Goal: Transaction & Acquisition: Purchase product/service

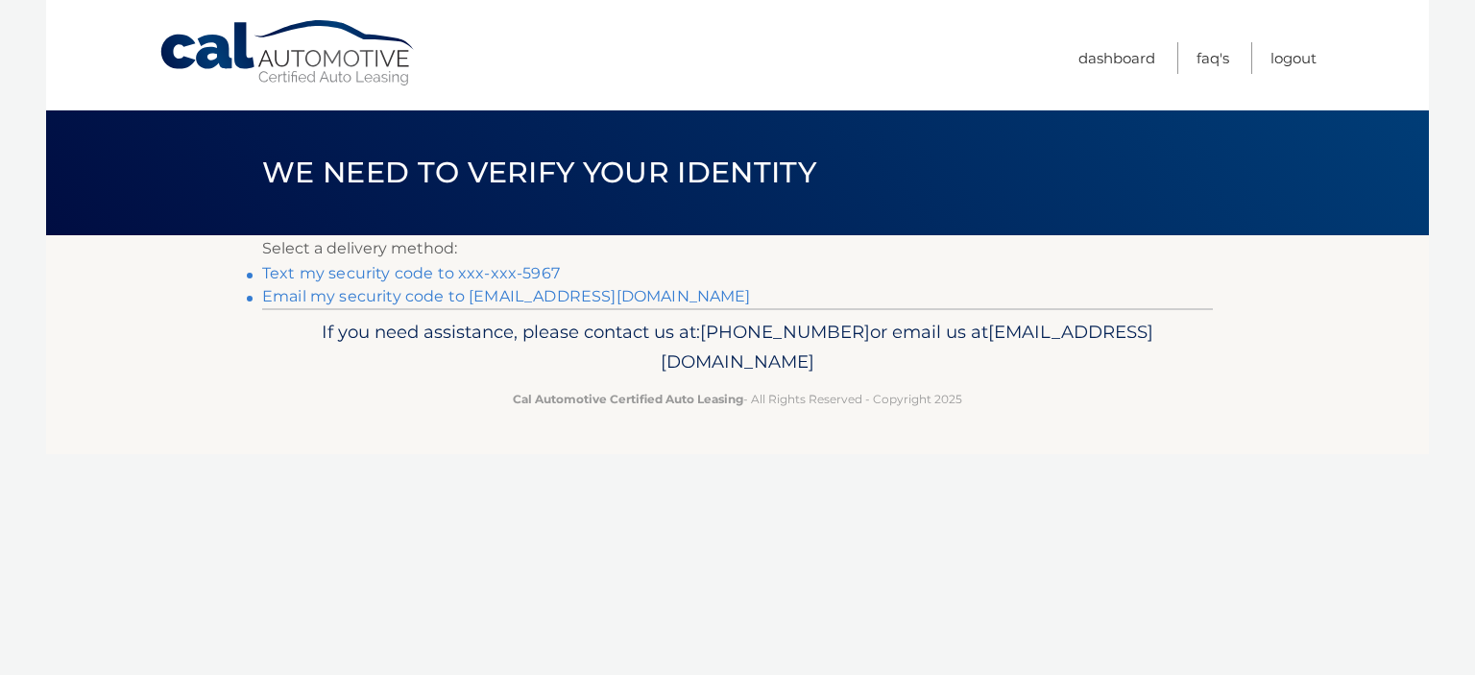
click at [333, 268] on link "Text my security code to xxx-xxx-5967" at bounding box center [411, 273] width 298 height 18
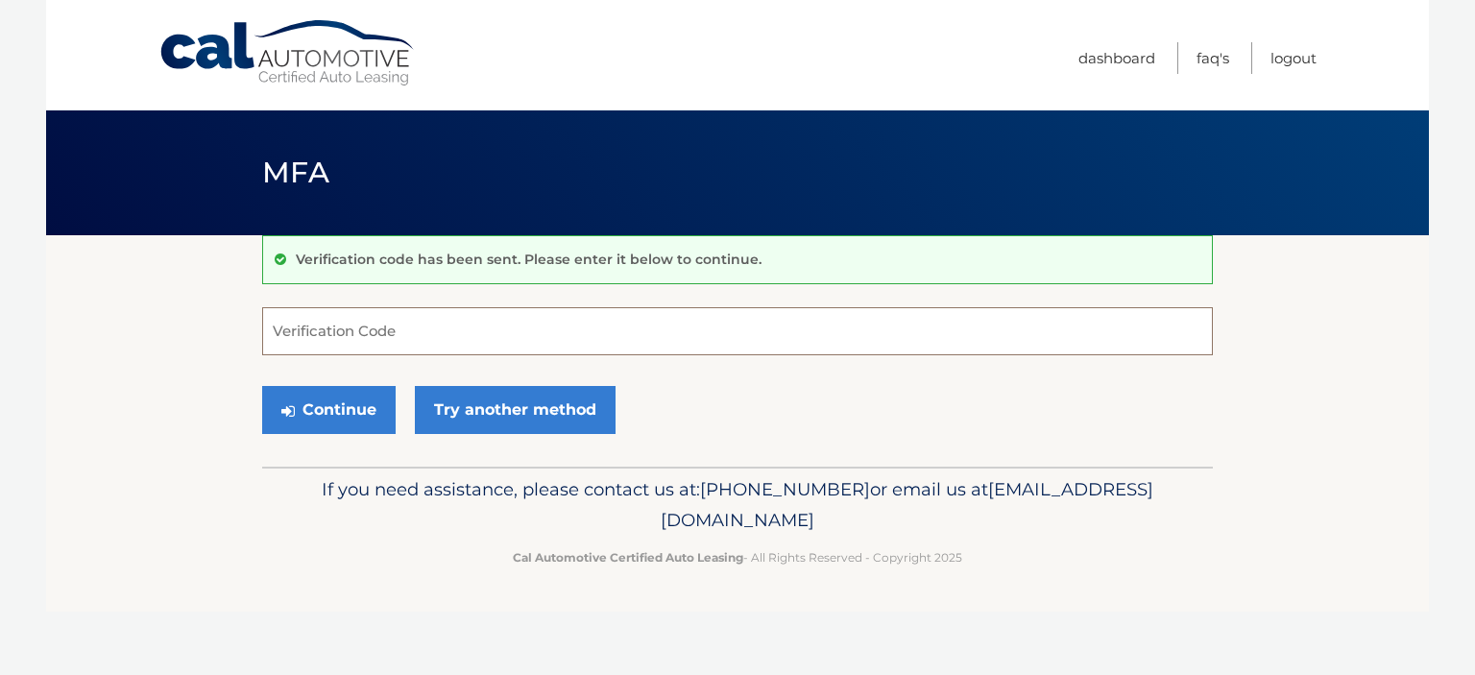
click at [300, 324] on input "Verification Code" at bounding box center [737, 331] width 951 height 48
type input "986863"
click at [324, 404] on button "Continue" at bounding box center [328, 410] width 133 height 48
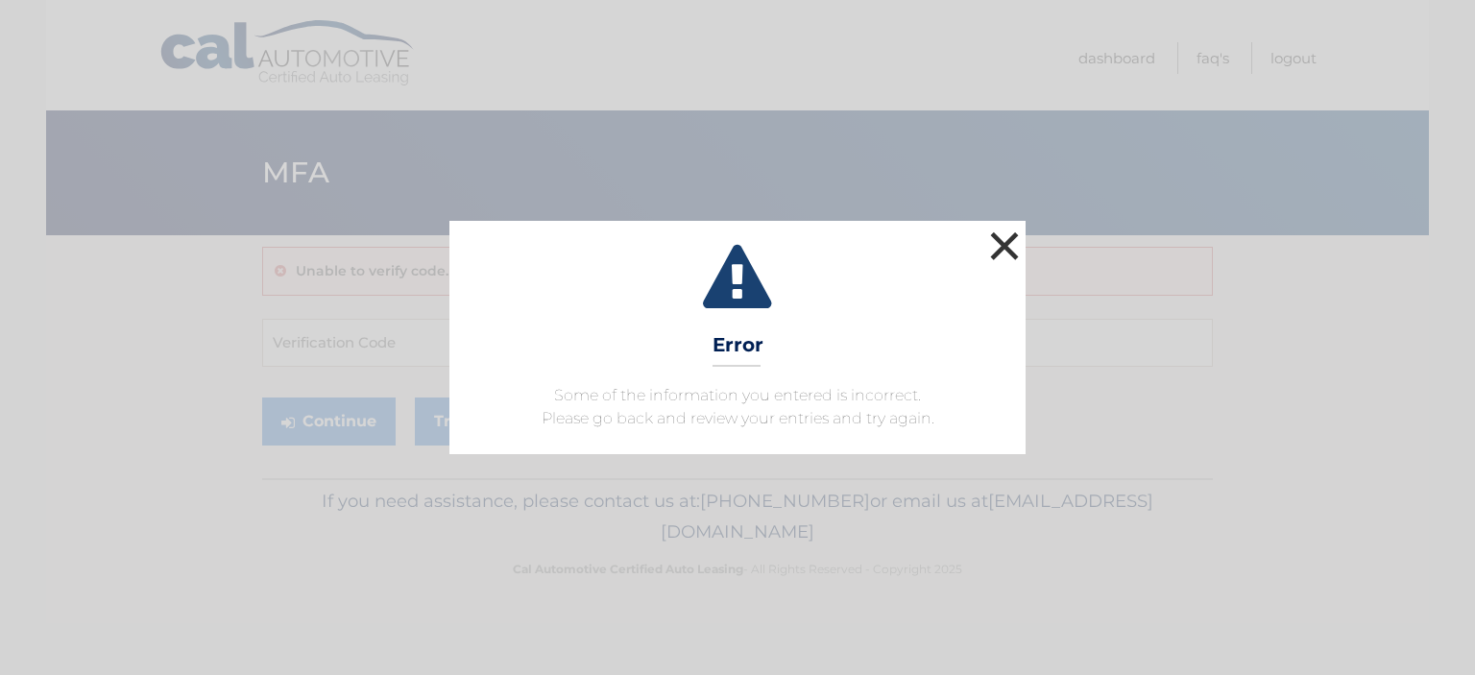
click at [1006, 241] on button "×" at bounding box center [1004, 246] width 38 height 38
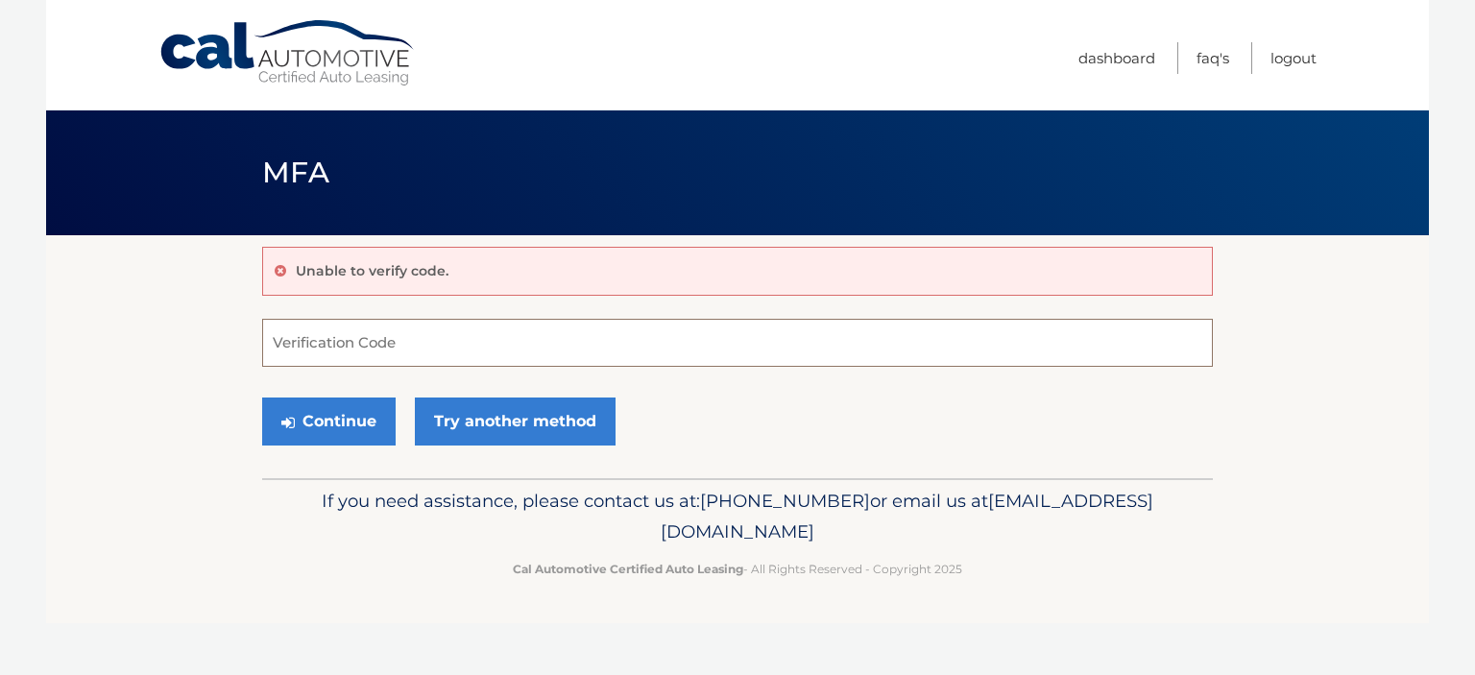
click at [268, 338] on input "Verification Code" at bounding box center [737, 343] width 951 height 48
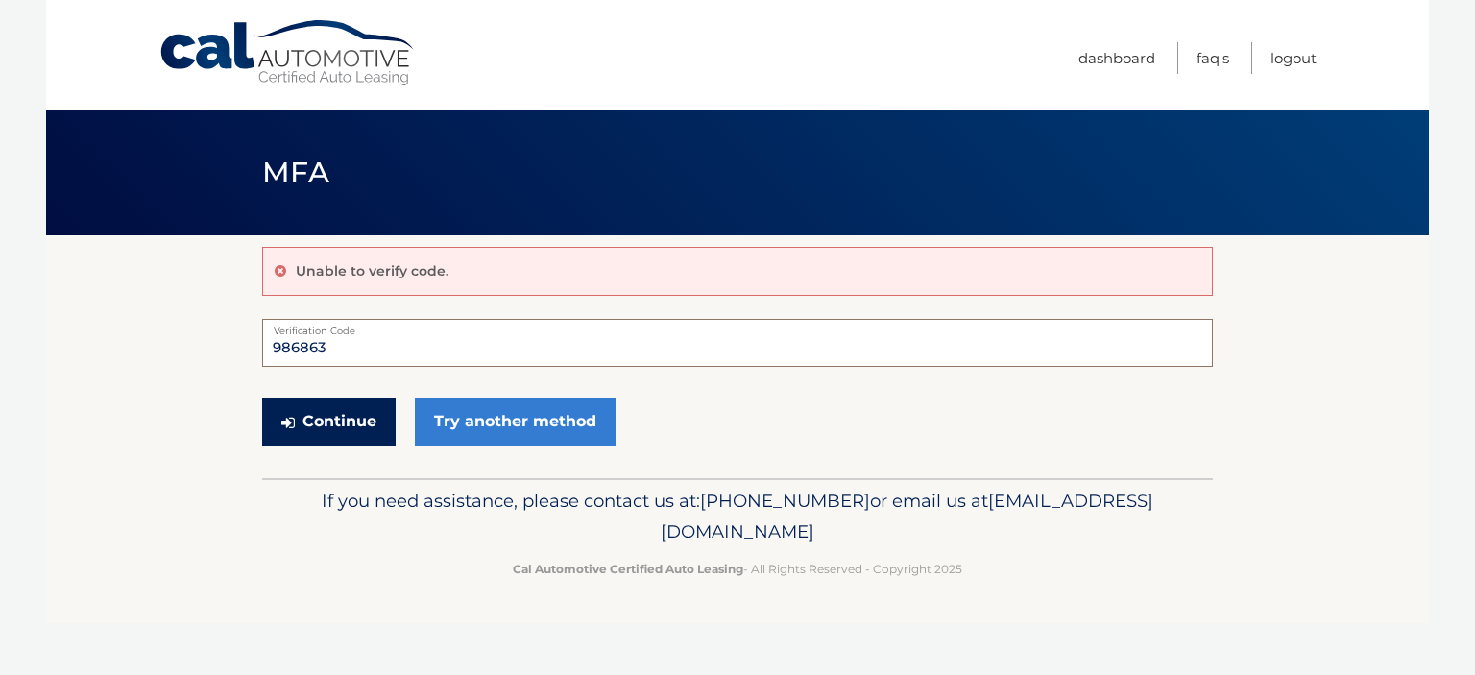
type input "986863"
click at [345, 421] on button "Continue" at bounding box center [328, 422] width 133 height 48
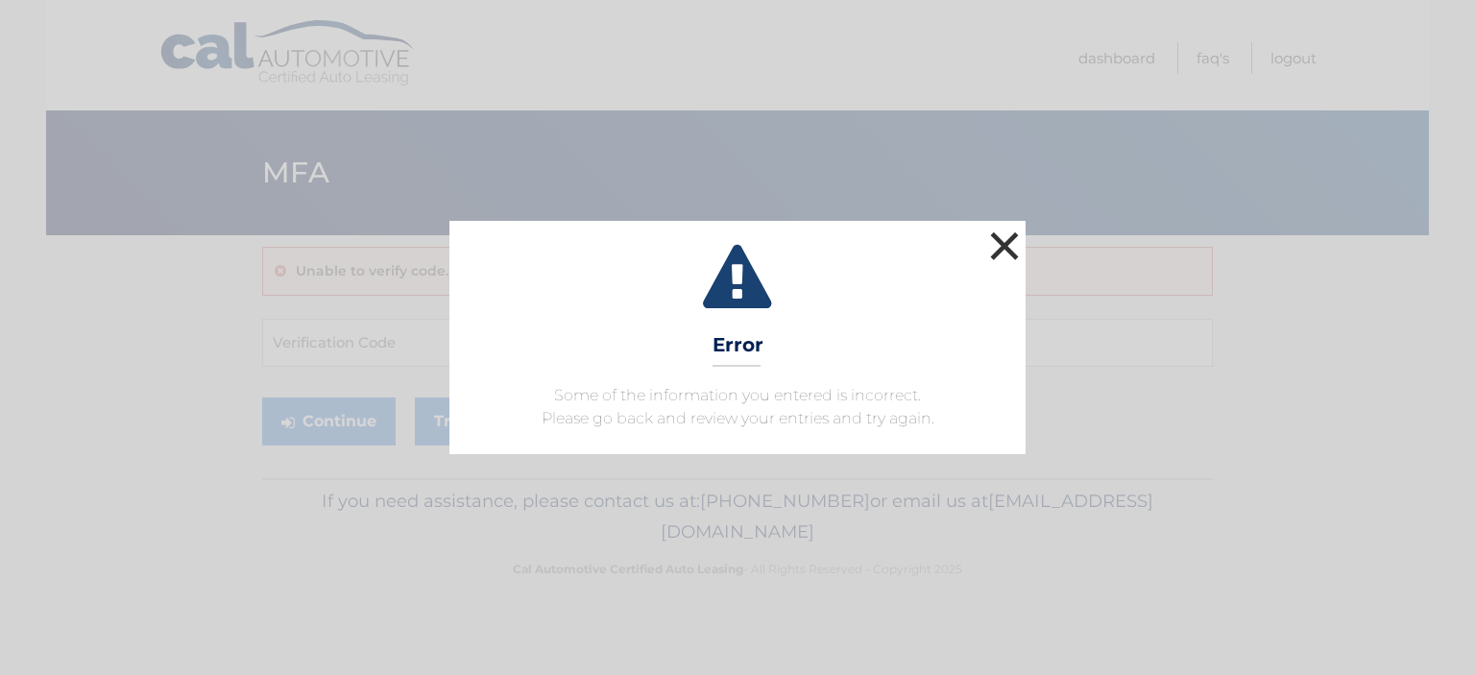
click at [1006, 241] on button "×" at bounding box center [1004, 246] width 38 height 38
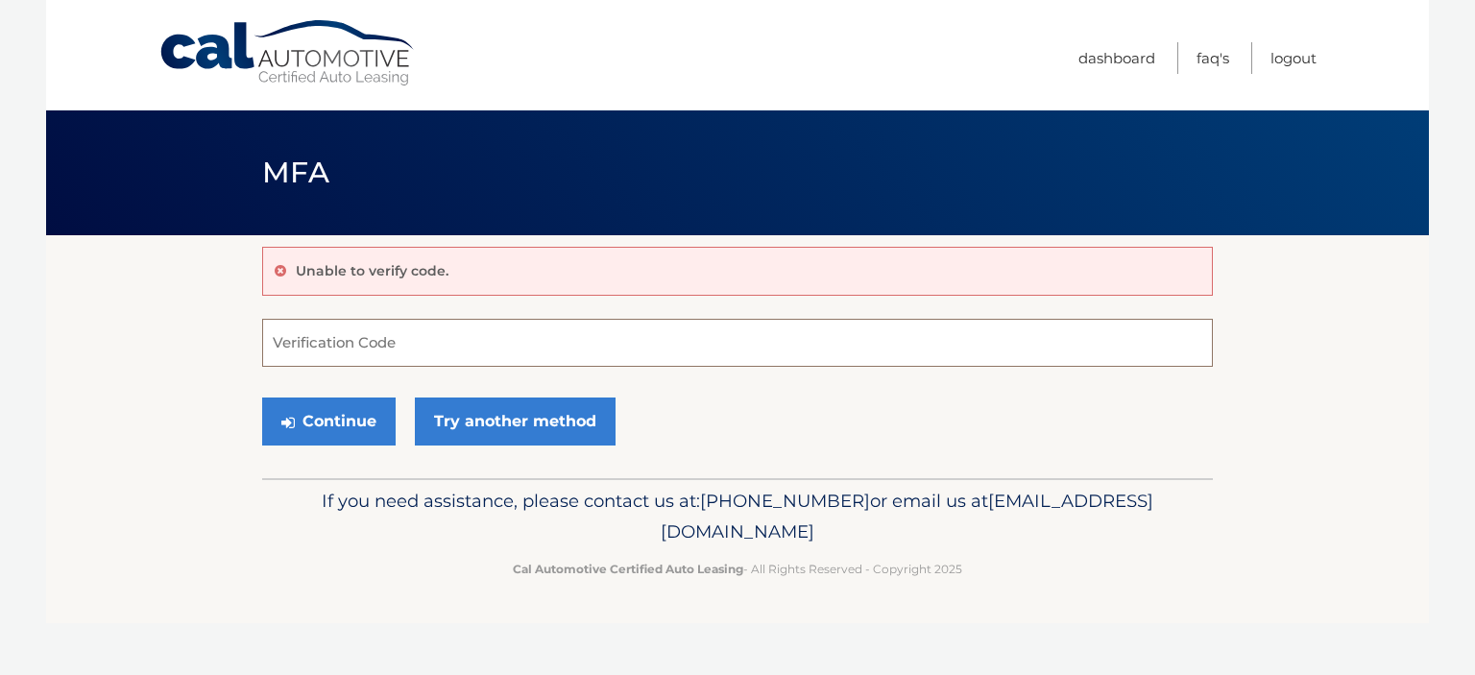
click at [277, 338] on input "Verification Code" at bounding box center [737, 343] width 951 height 48
click at [348, 412] on button "Continue" at bounding box center [328, 422] width 133 height 48
drag, startPoint x: 348, startPoint y: 412, endPoint x: 302, endPoint y: 422, distance: 47.1
click at [302, 422] on button "Continue" at bounding box center [328, 422] width 133 height 48
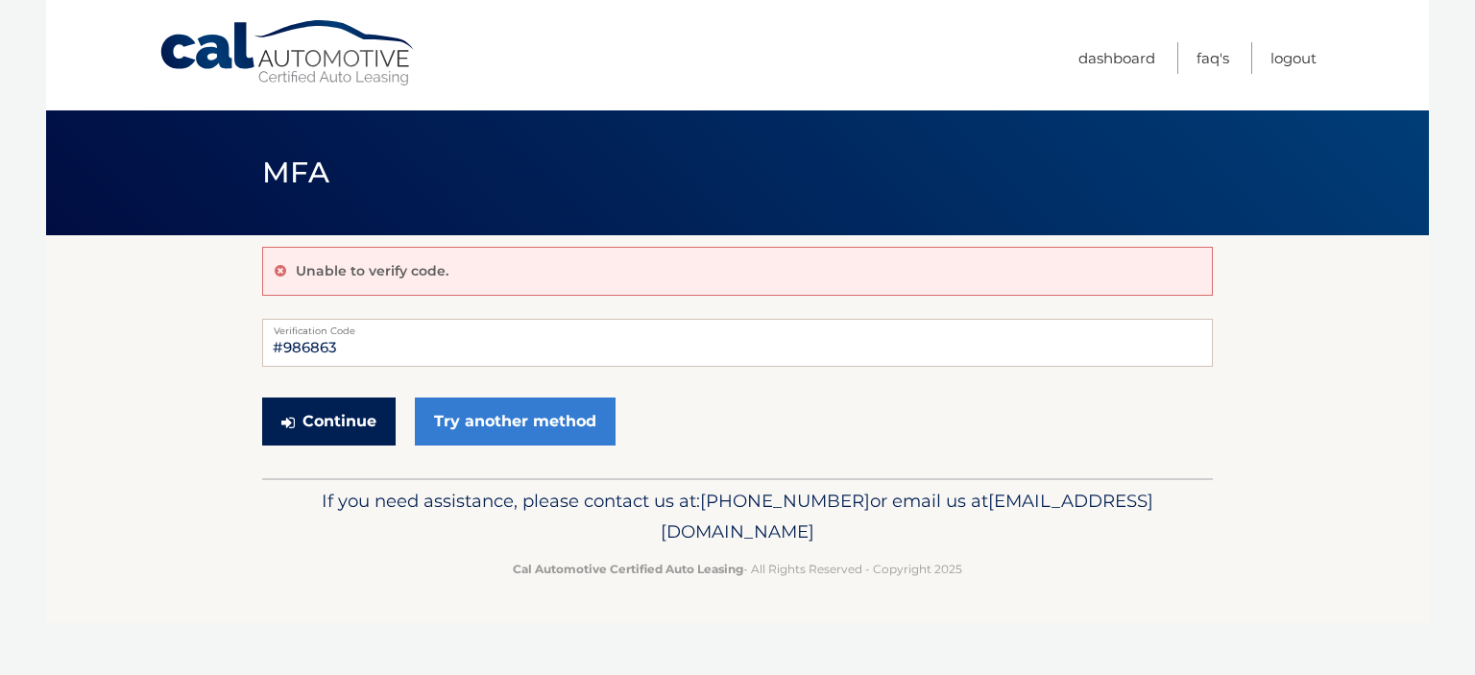
click at [302, 422] on button "Continue" at bounding box center [328, 422] width 133 height 48
click at [344, 339] on input "#986863" at bounding box center [737, 343] width 951 height 48
type input "#"
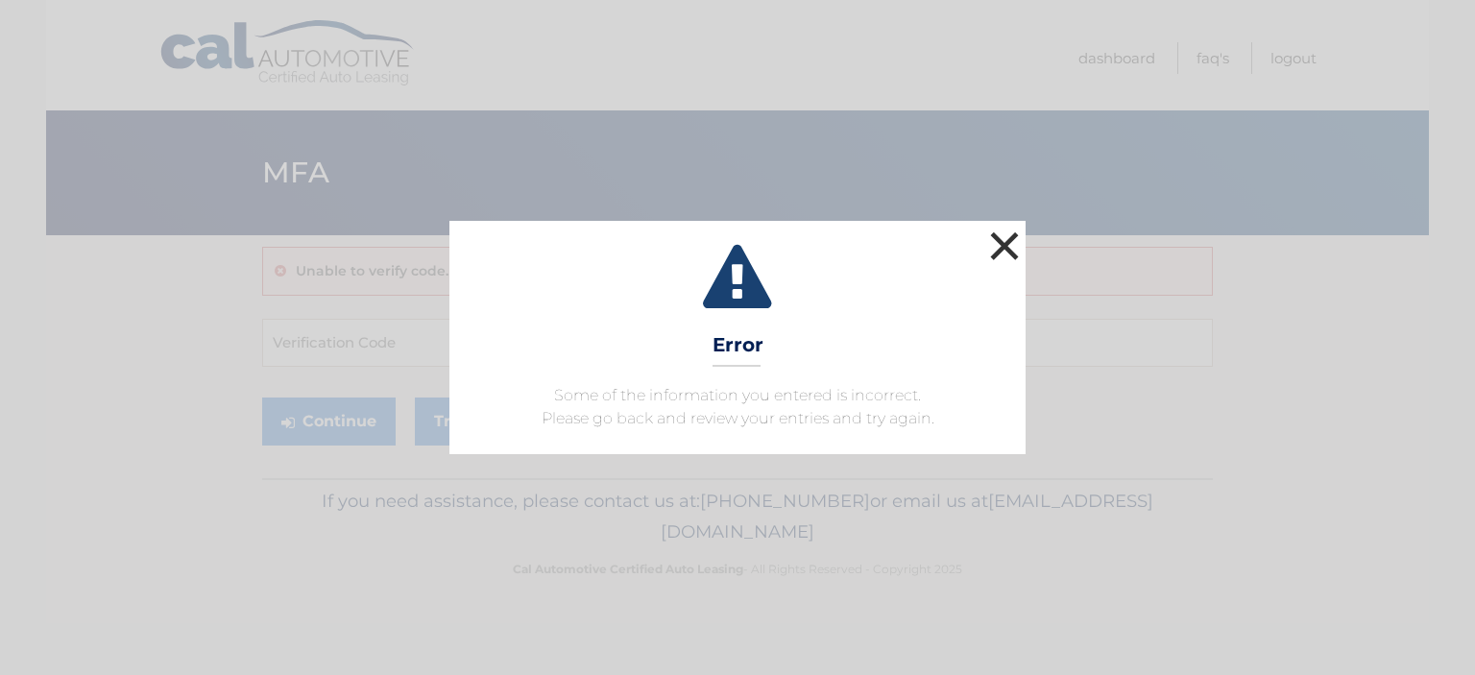
click at [997, 241] on button "×" at bounding box center [1004, 246] width 38 height 38
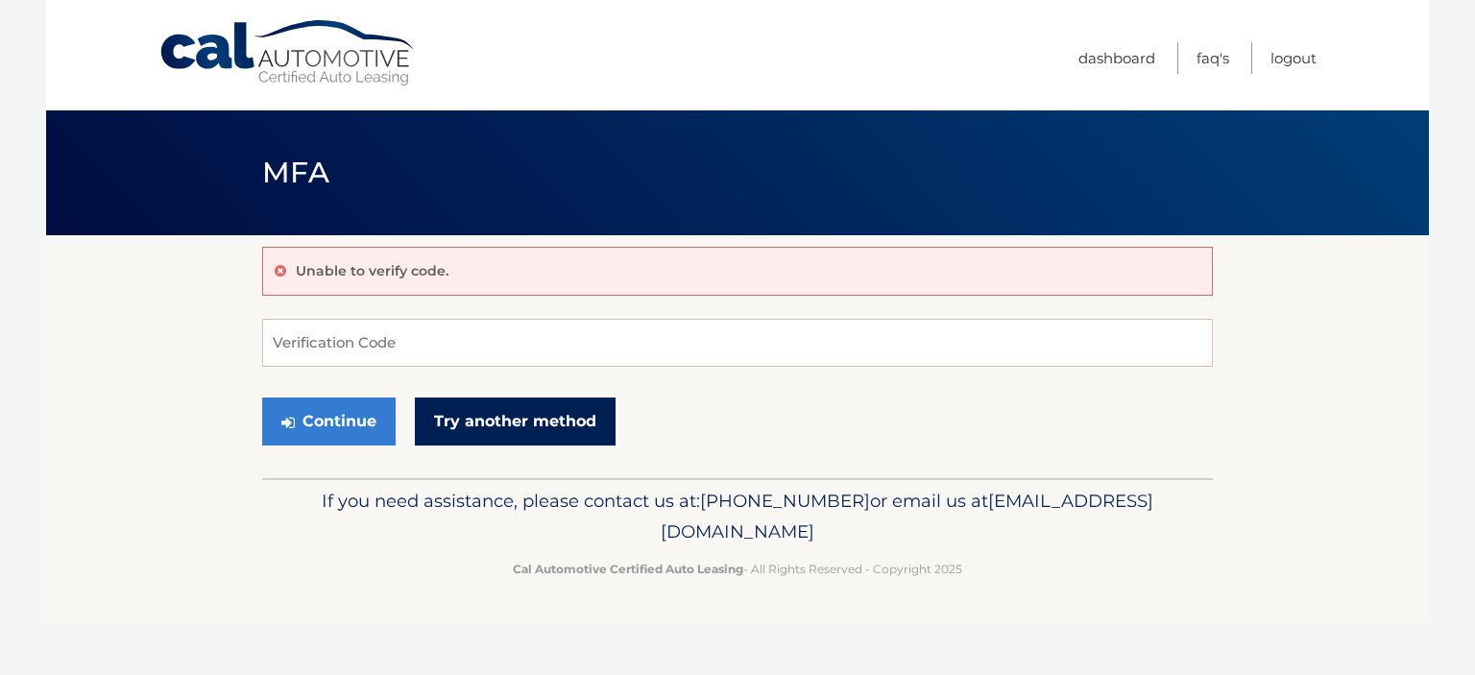
click at [561, 421] on link "Try another method" at bounding box center [515, 422] width 201 height 48
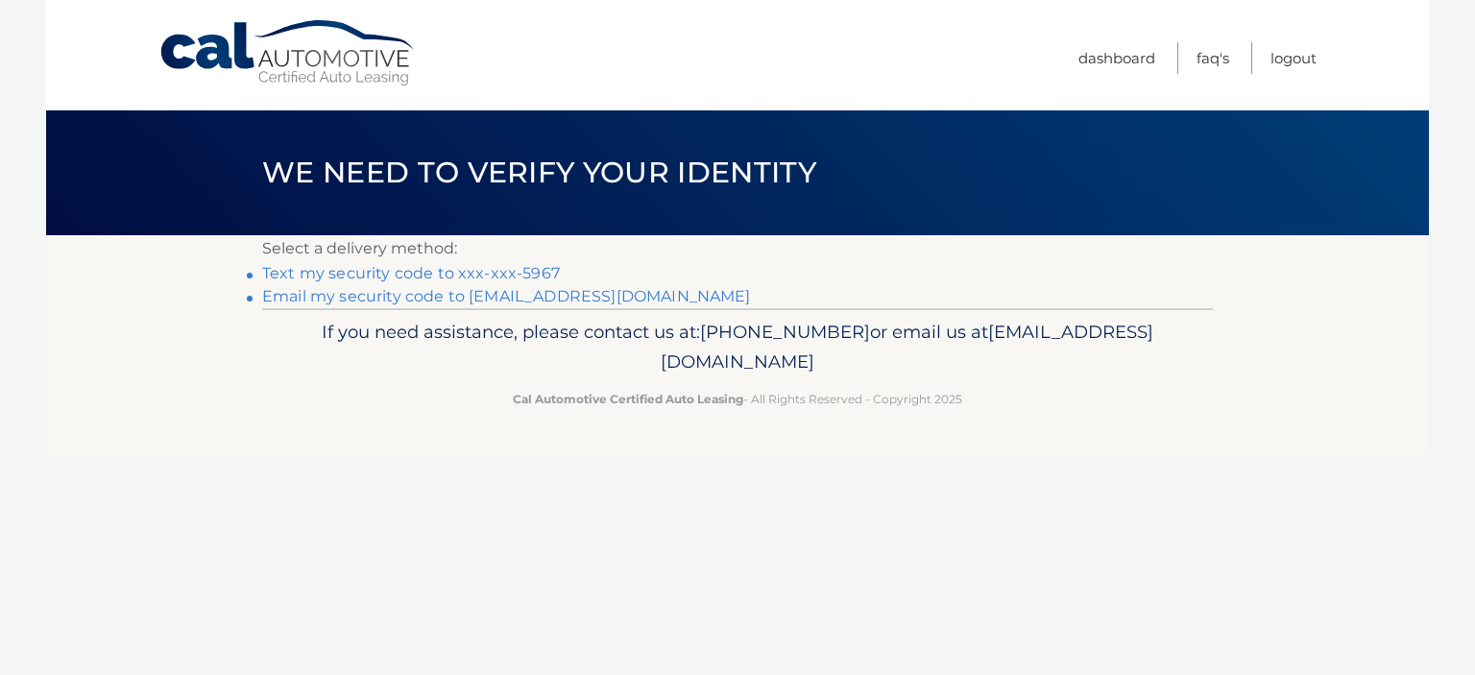
click at [363, 268] on link "Text my security code to xxx-xxx-5967" at bounding box center [411, 273] width 298 height 18
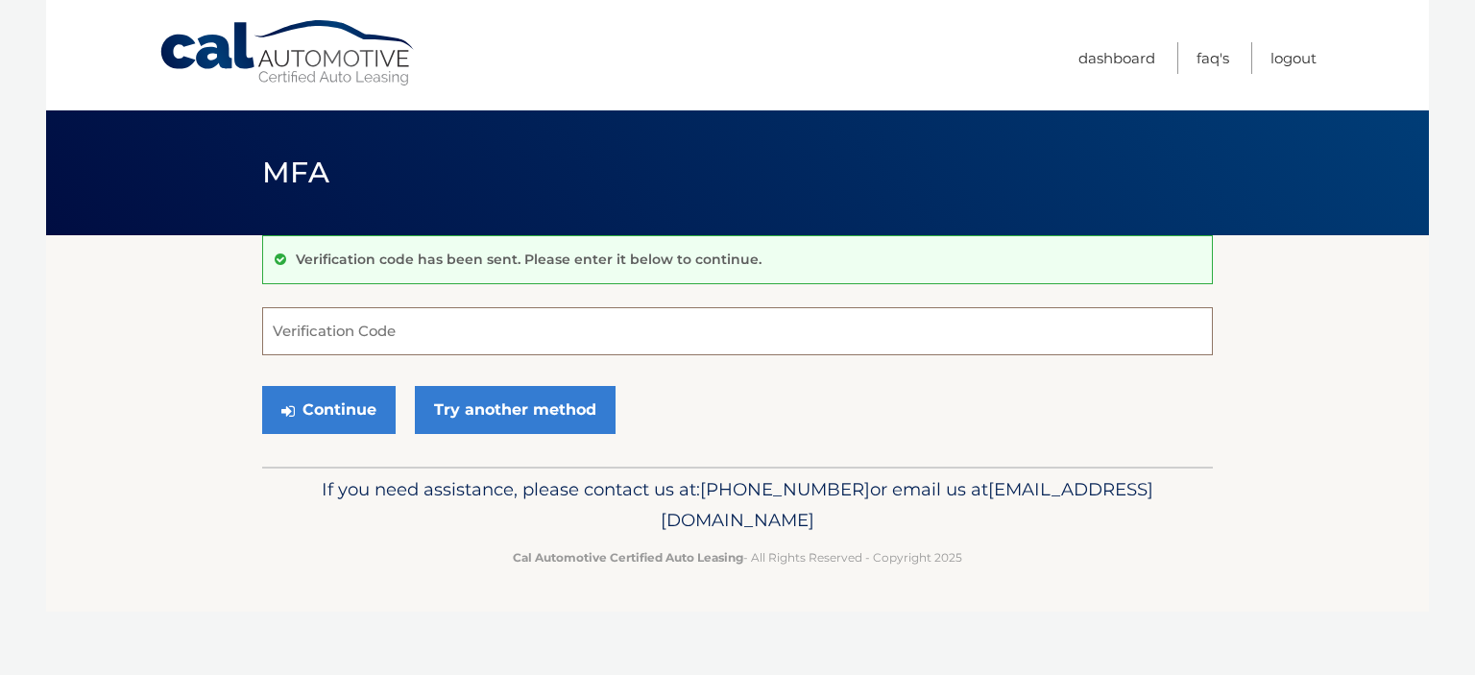
click at [294, 325] on input "Verification Code" at bounding box center [737, 331] width 951 height 48
type input "362162"
click at [342, 396] on button "Continue" at bounding box center [328, 410] width 133 height 48
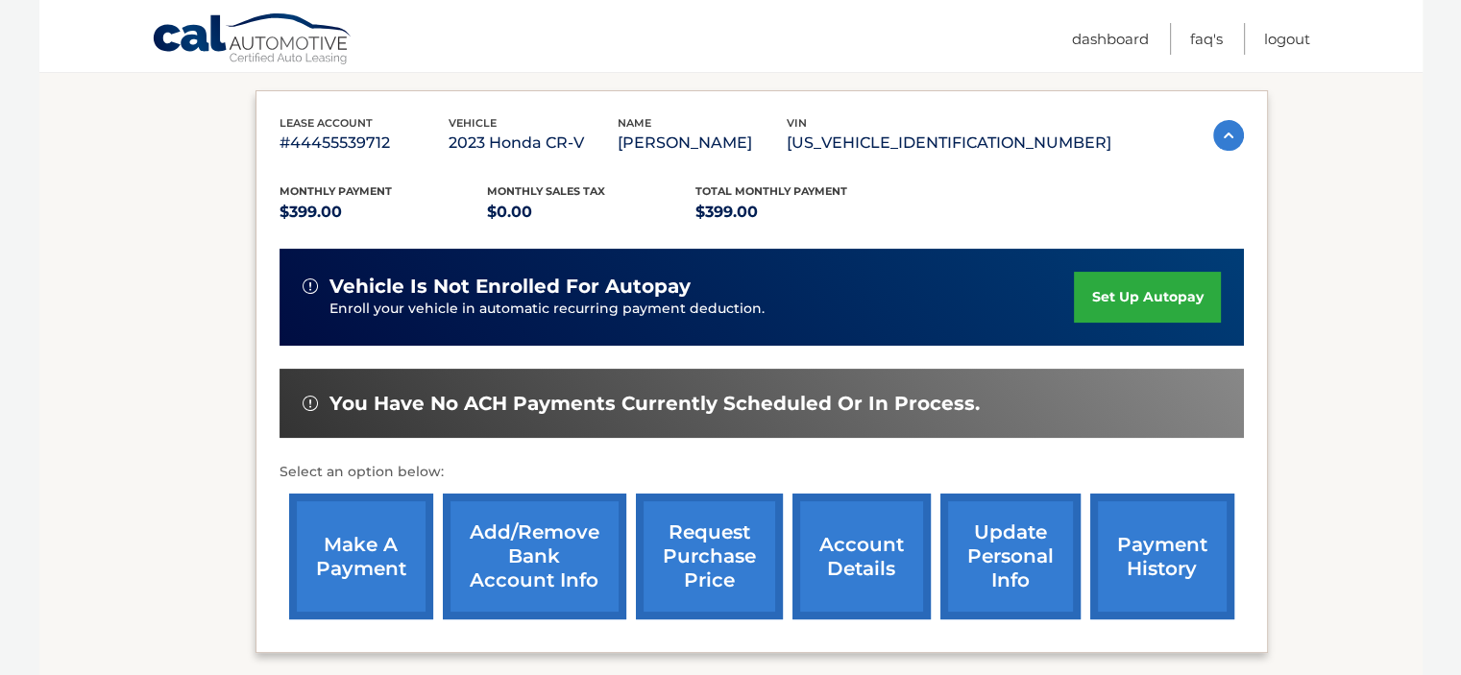
scroll to position [332, 0]
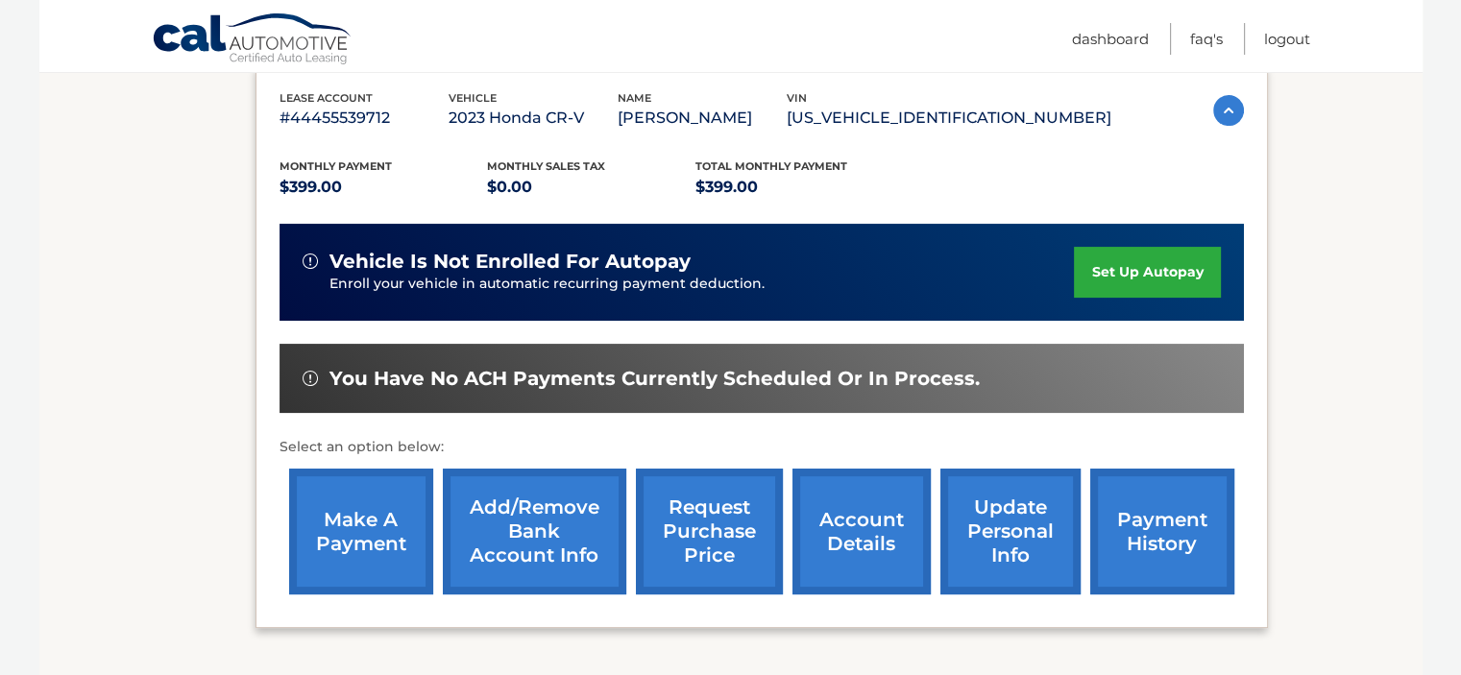
click at [407, 495] on link "make a payment" at bounding box center [361, 532] width 144 height 126
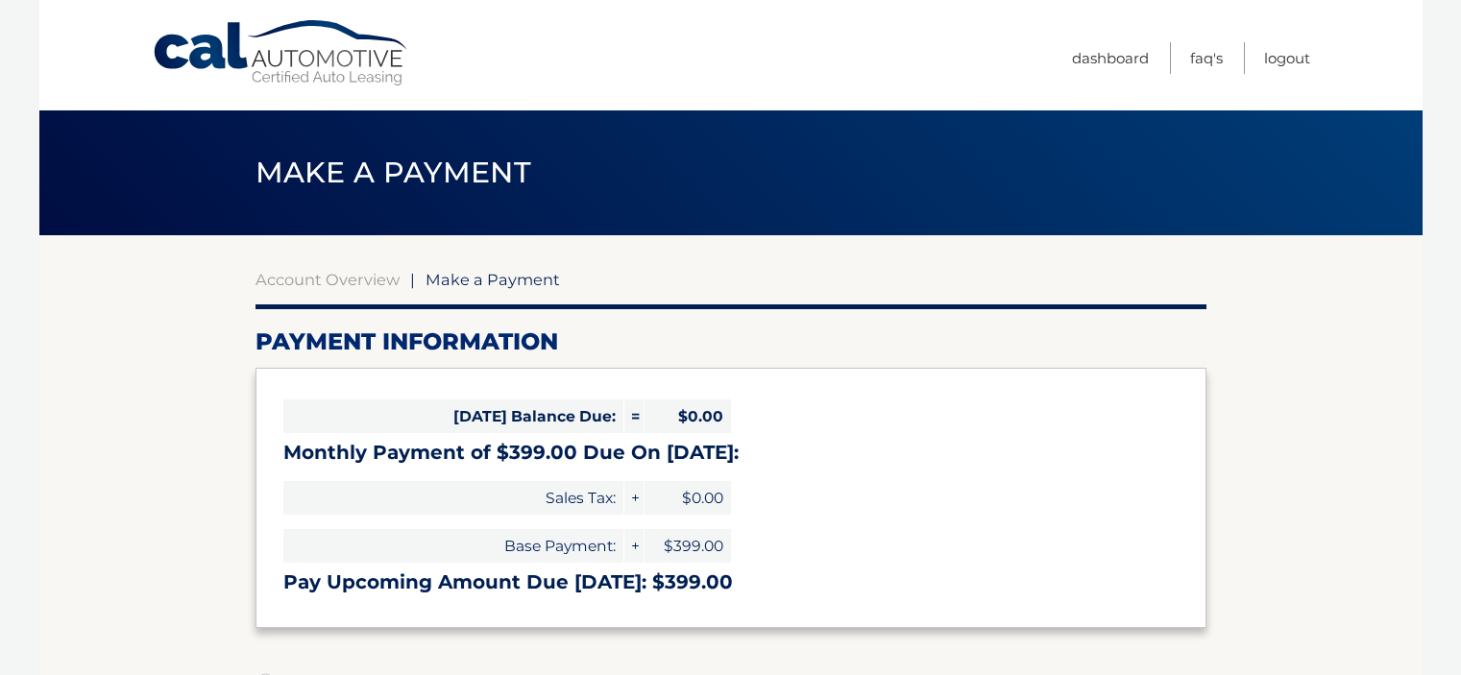
select select "NTA3YmZhOTgtMjY2NS00MjAwLThlYWEtOWQ3ZWVmNDRjM2Iz"
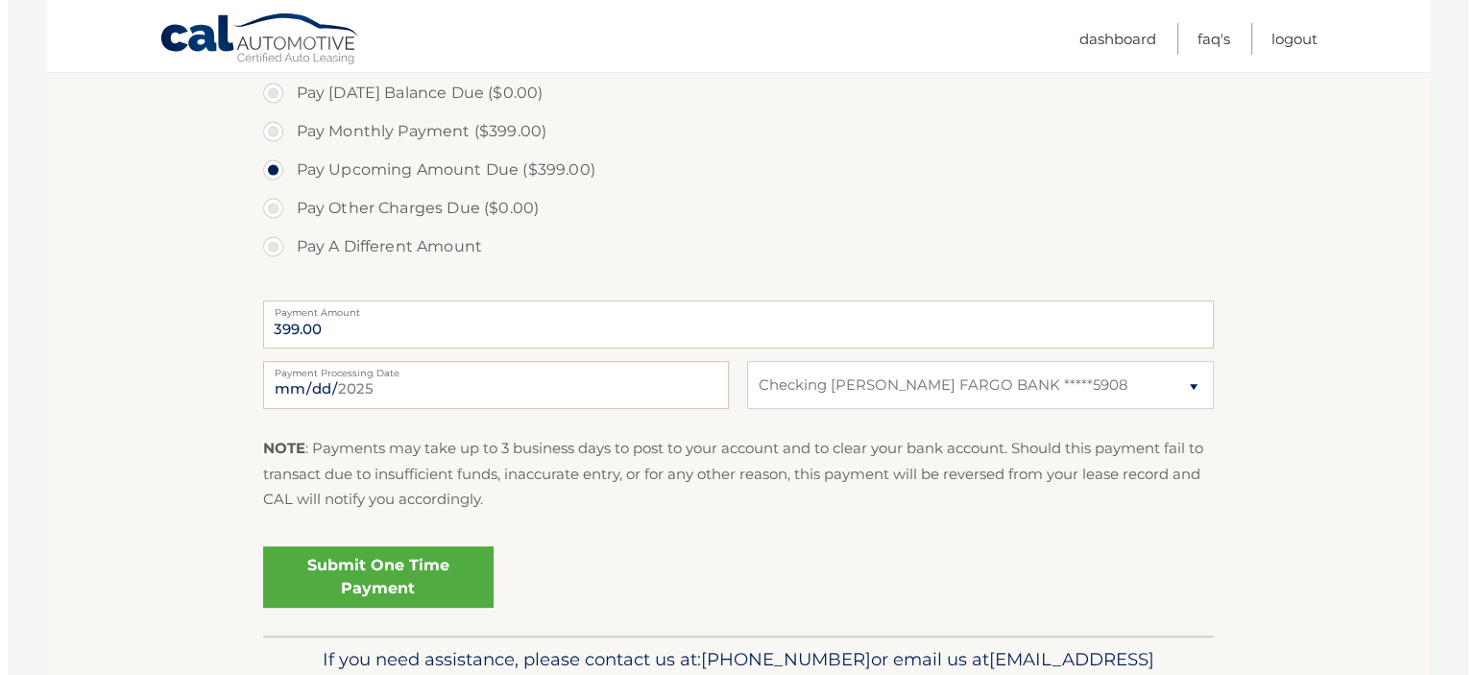
scroll to position [615, 0]
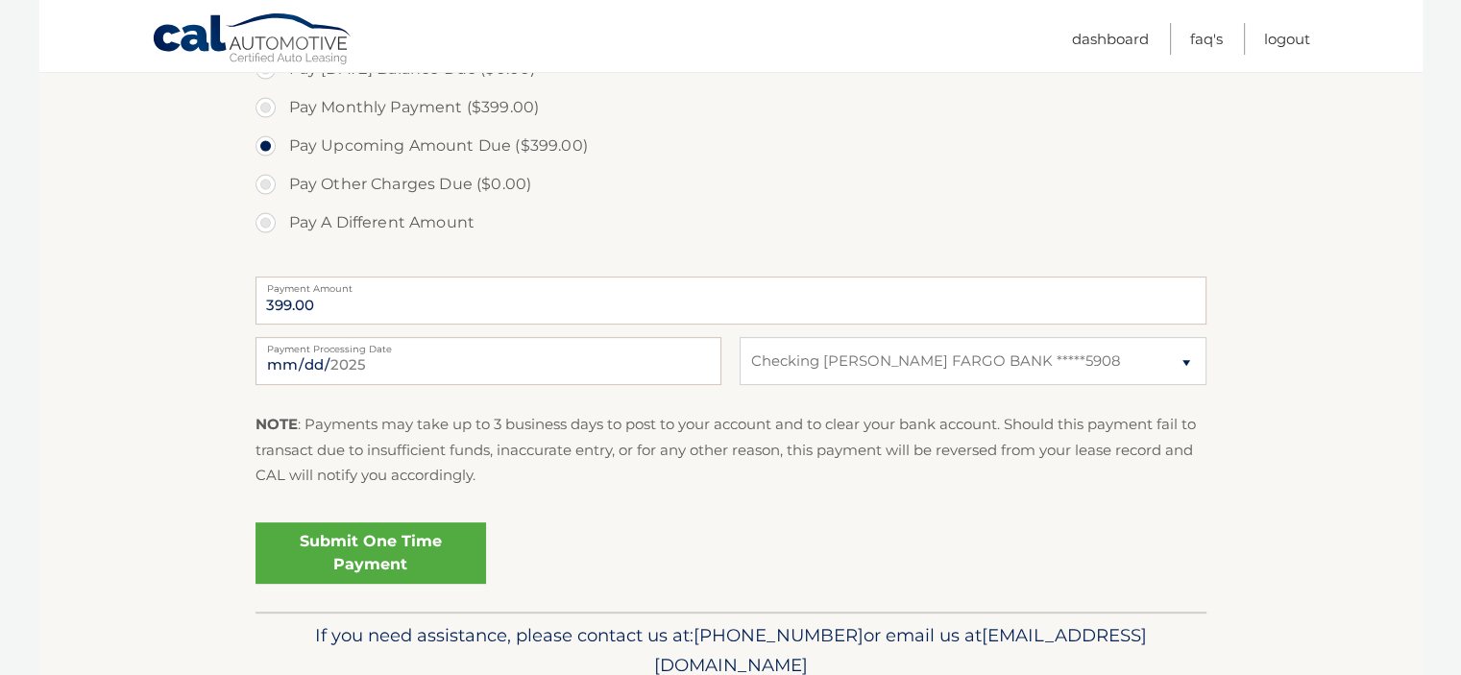
click at [393, 541] on link "Submit One Time Payment" at bounding box center [370, 552] width 230 height 61
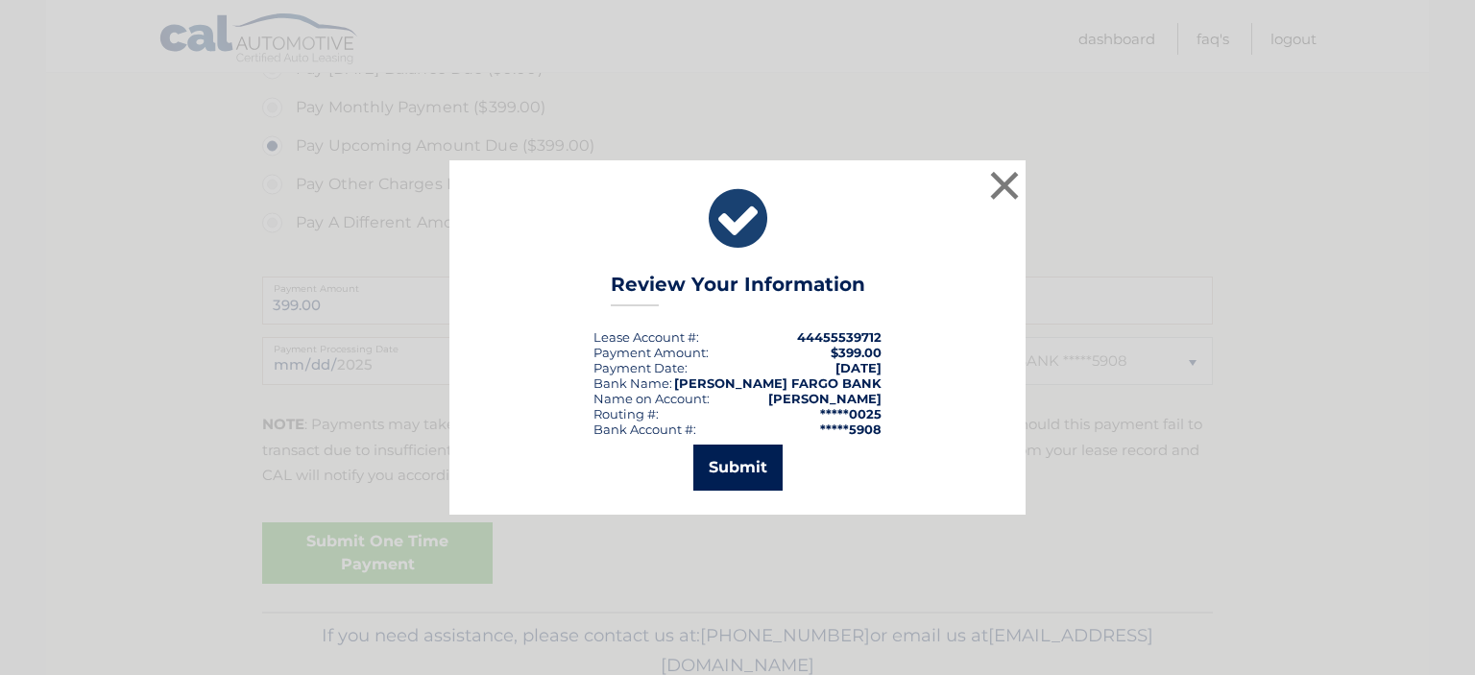
click at [738, 465] on button "Submit" at bounding box center [737, 468] width 89 height 46
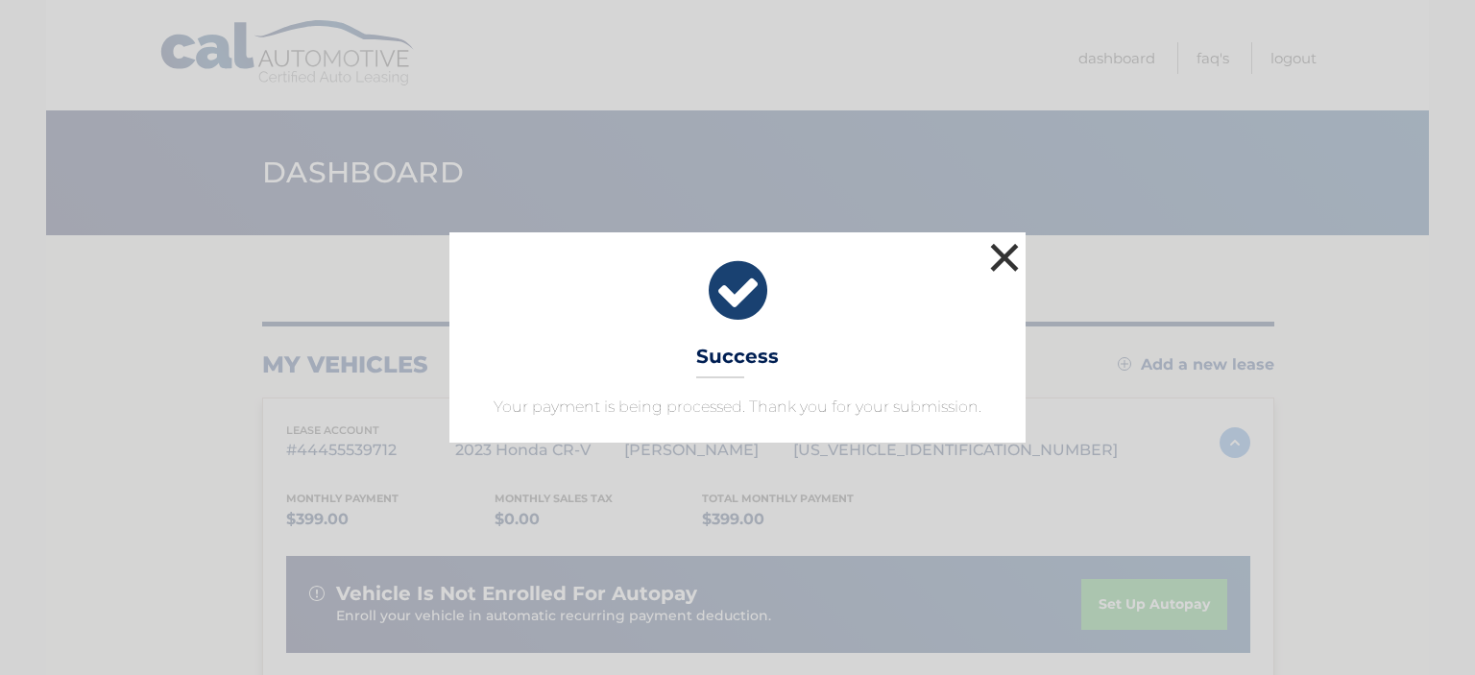
click at [1006, 256] on button "×" at bounding box center [1004, 257] width 38 height 38
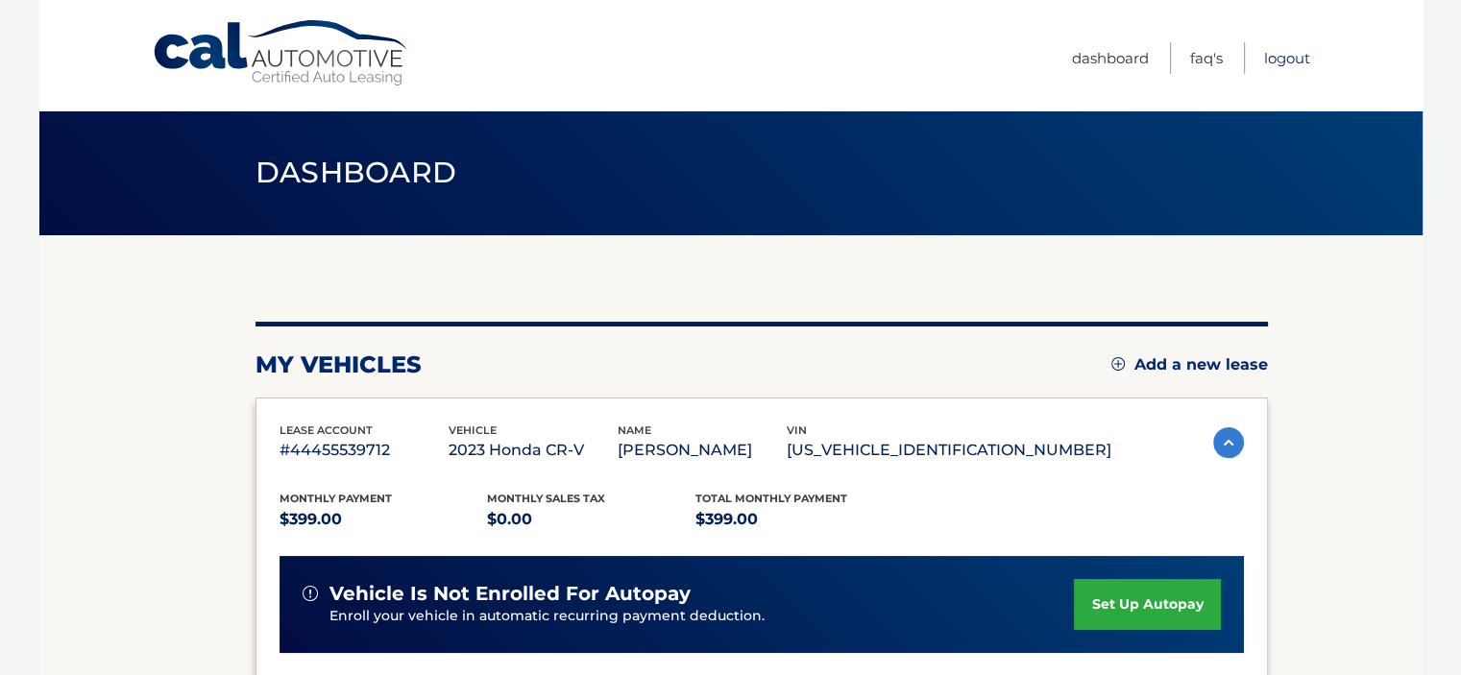
click at [1292, 56] on link "Logout" at bounding box center [1287, 58] width 46 height 32
